Goal: Task Accomplishment & Management: Manage account settings

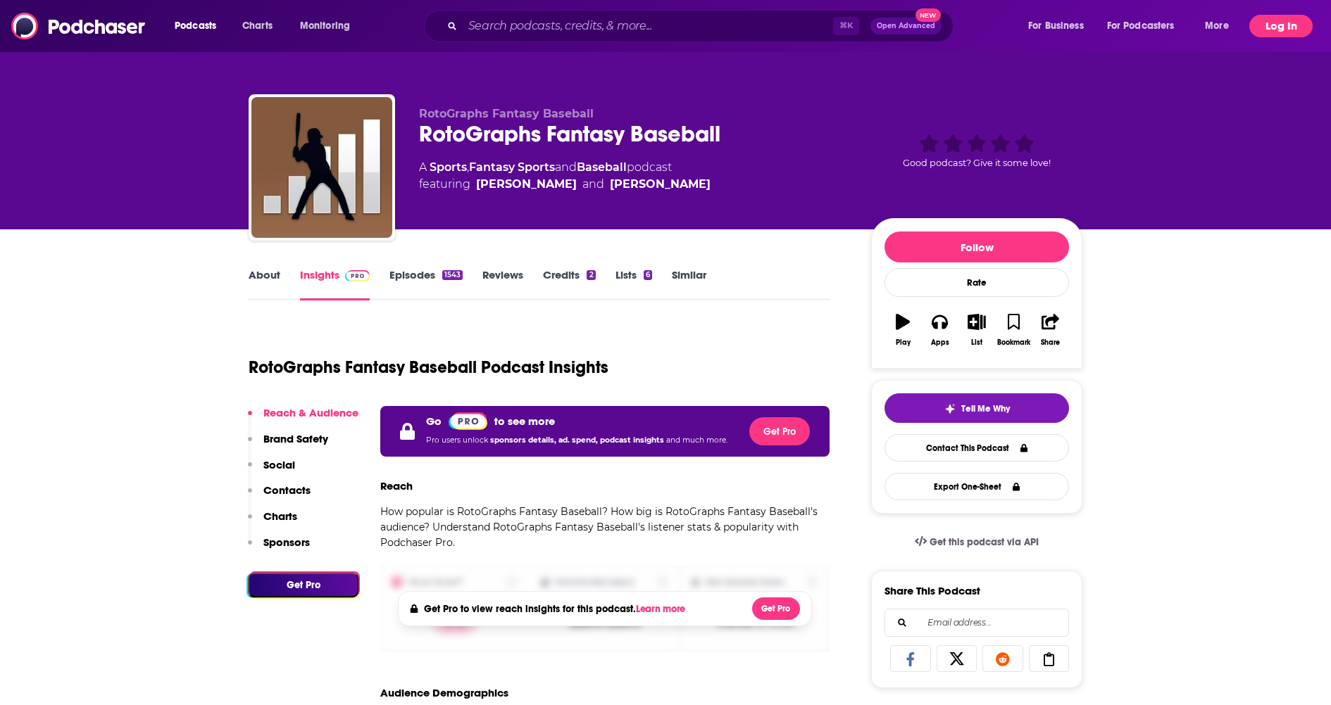
click at [1260, 36] on button "Log In" at bounding box center [1280, 26] width 63 height 23
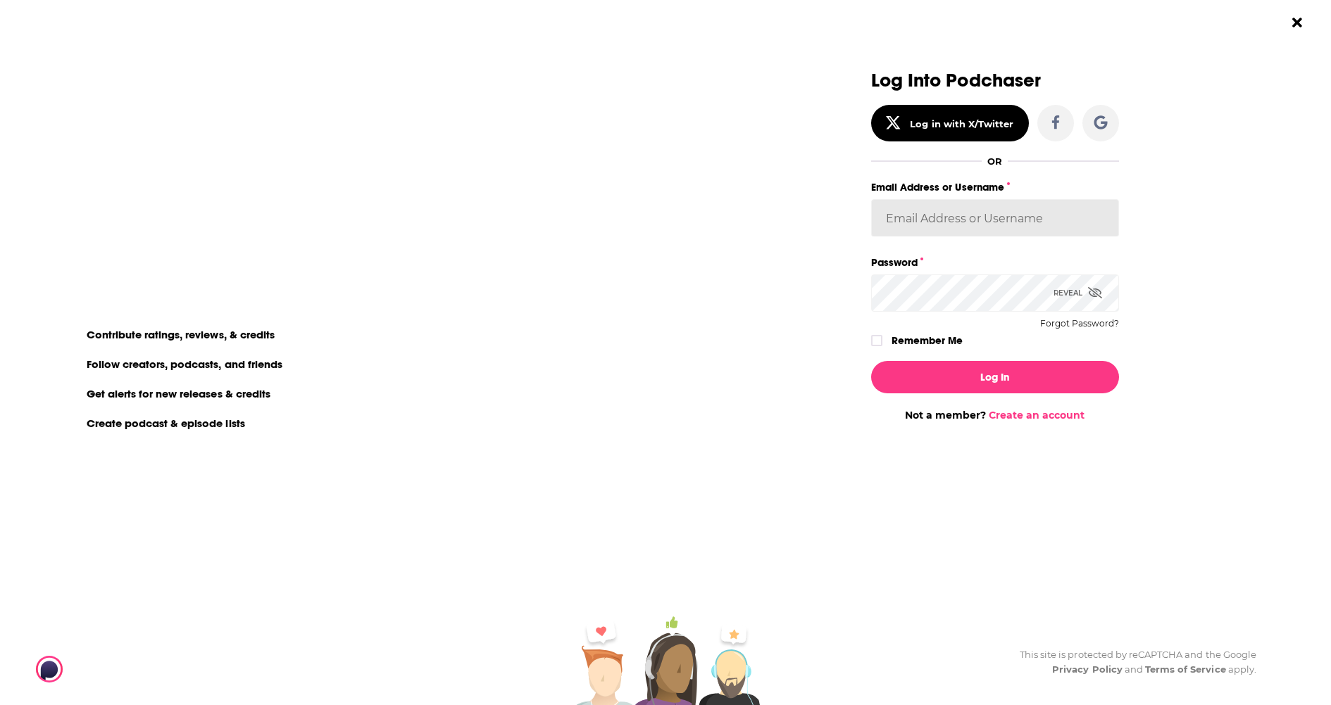
type input "[EMAIL_ADDRESS][DOMAIN_NAME]"
click at [944, 233] on input "[EMAIL_ADDRESS][DOMAIN_NAME]" at bounding box center [995, 218] width 248 height 38
click at [900, 385] on button "Log In" at bounding box center [995, 377] width 248 height 32
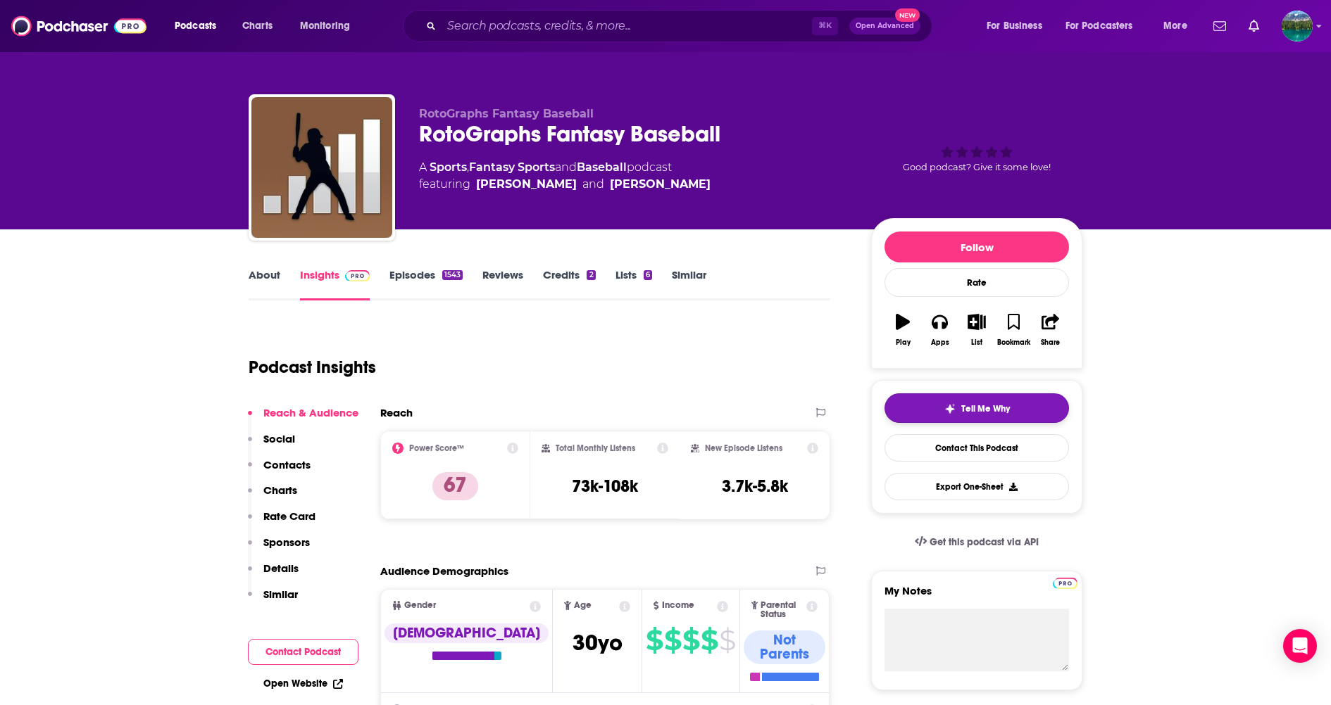
click at [959, 406] on div "Tell Me Why" at bounding box center [976, 408] width 65 height 11
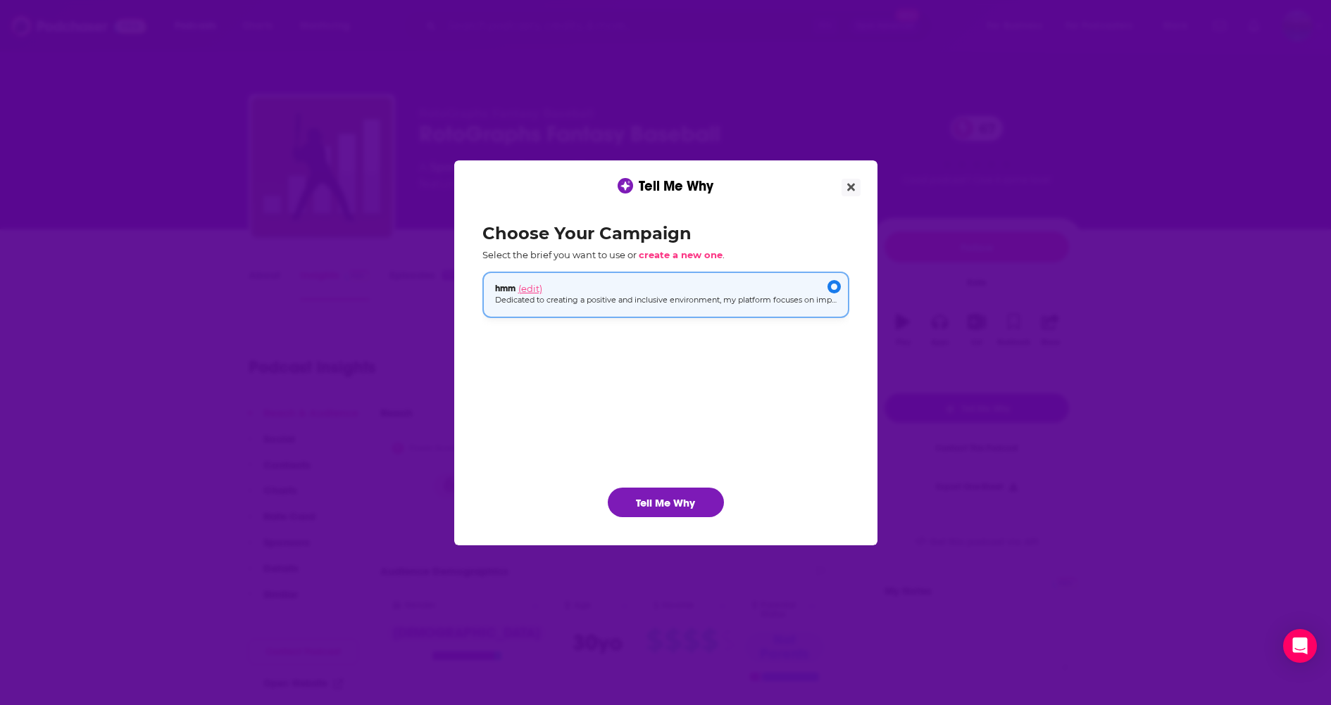
click at [535, 287] on span "(edit)" at bounding box center [530, 288] width 24 height 11
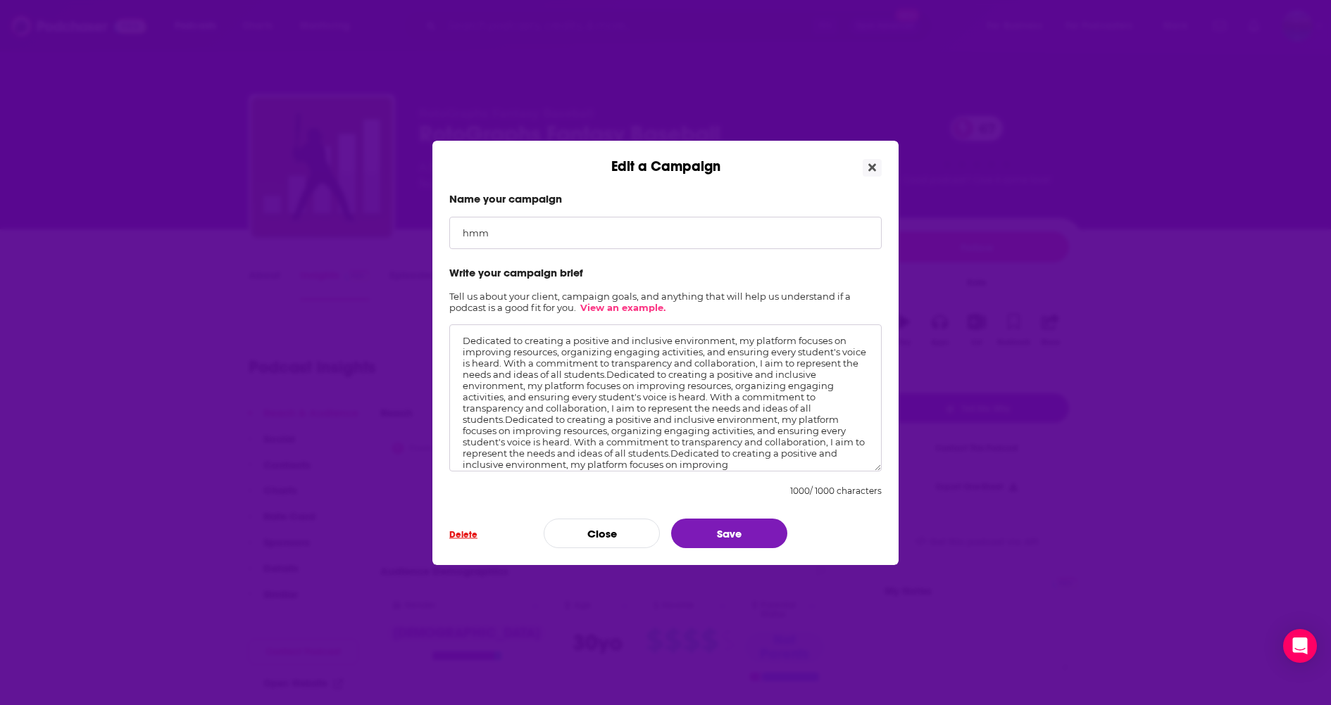
click at [465, 532] on span "Delete" at bounding box center [463, 534] width 28 height 11
click at [577, 486] on button "Delete campaign" at bounding box center [556, 493] width 89 height 17
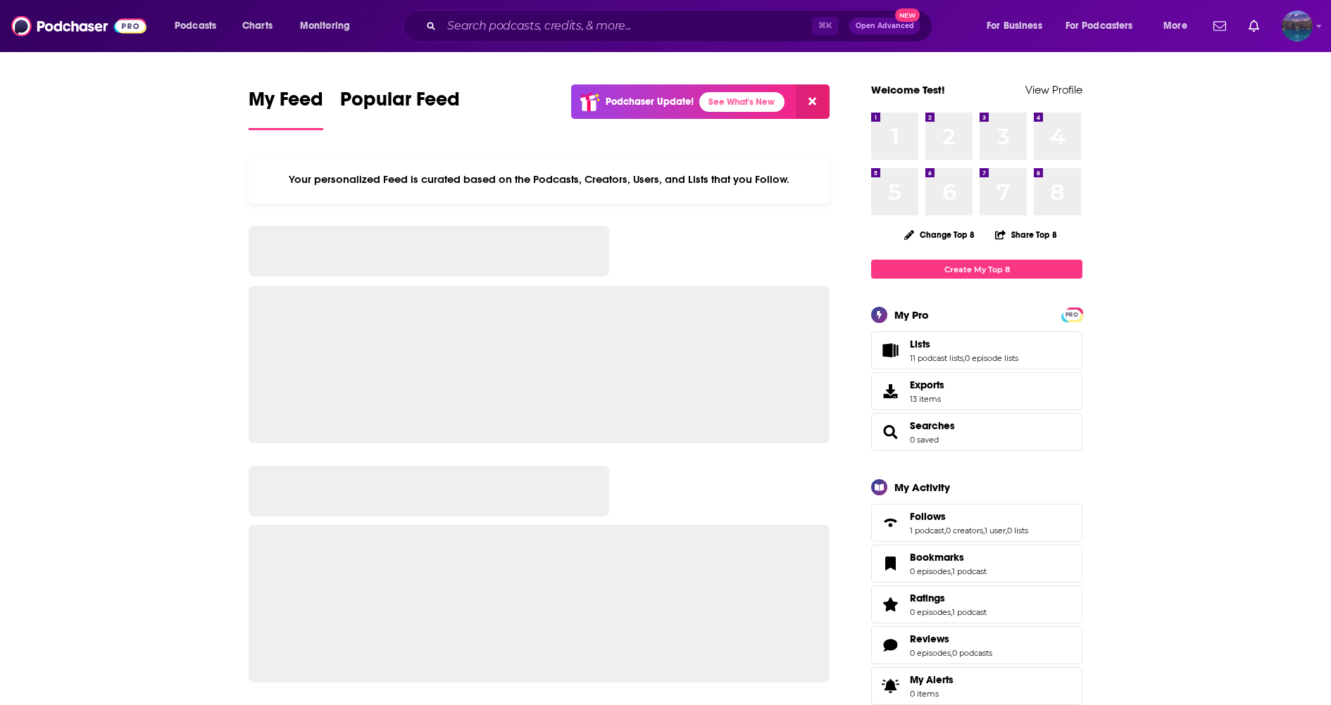
click at [1293, 30] on img "Logged in as SamTest2341" at bounding box center [1296, 26] width 31 height 31
click at [1224, 267] on span "Log Out" at bounding box center [1208, 263] width 34 height 11
